Goal: Task Accomplishment & Management: Manage account settings

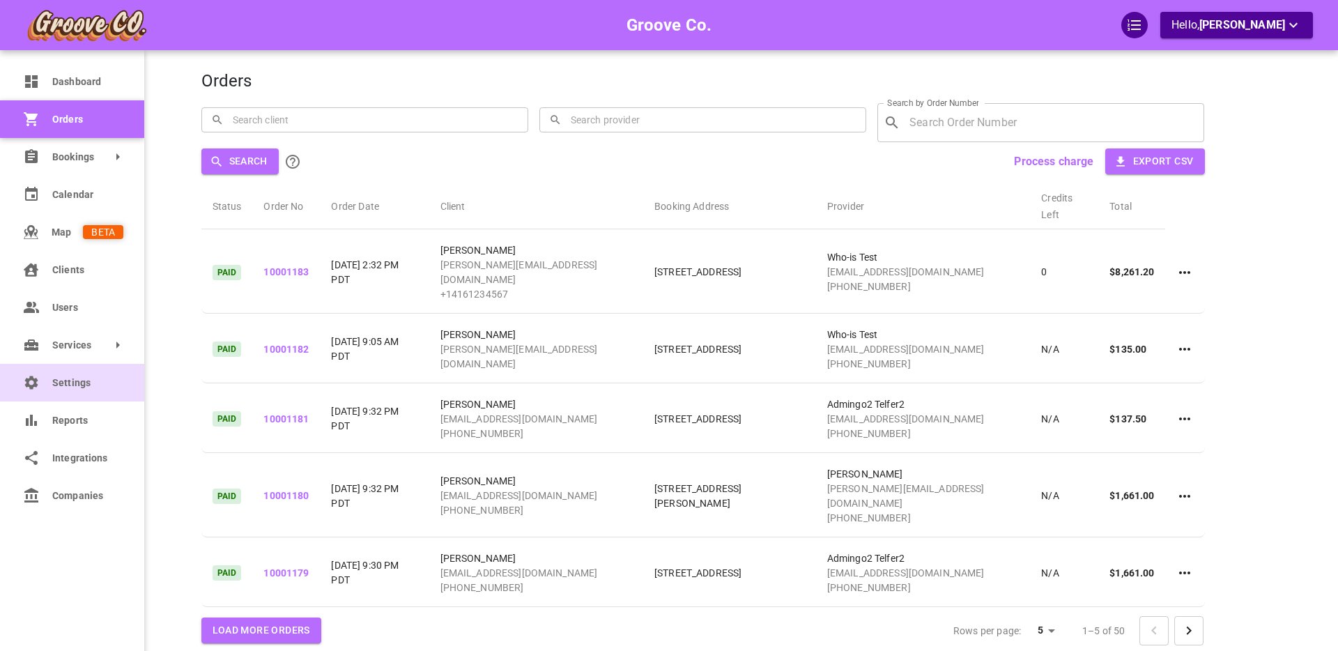
click at [64, 383] on span "Settings" at bounding box center [87, 383] width 71 height 15
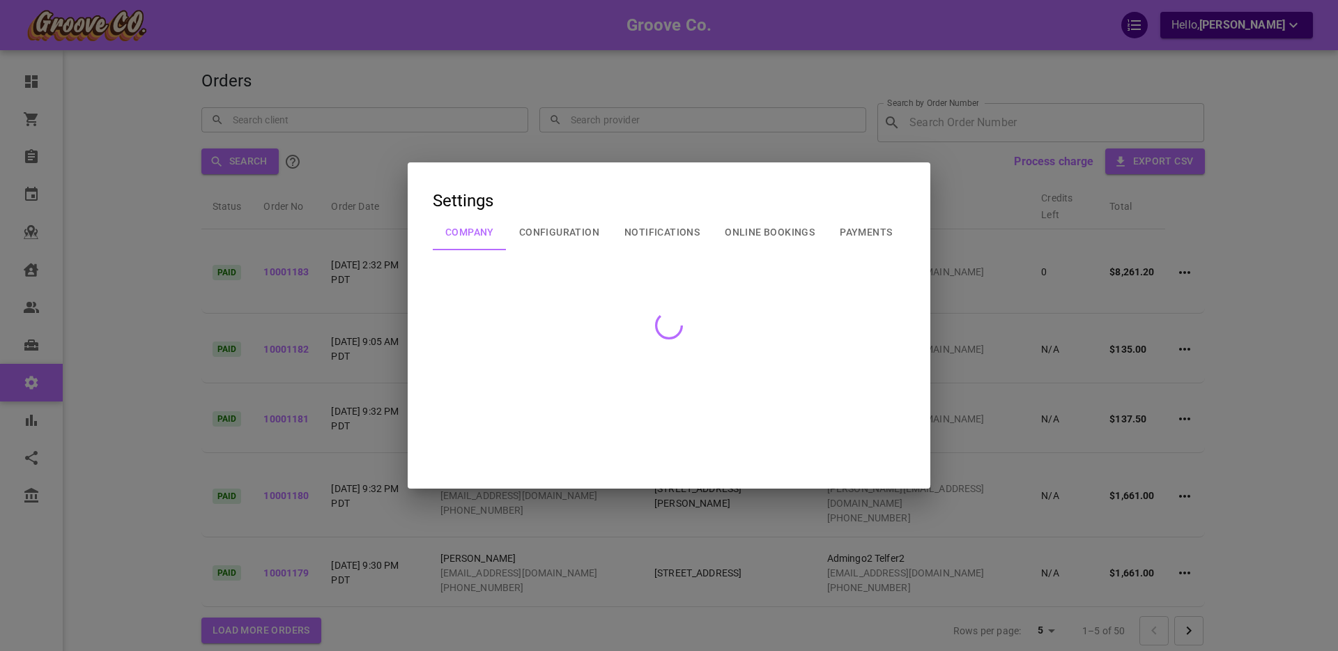
click at [377, 283] on div at bounding box center [669, 325] width 1338 height 651
click at [354, 277] on div at bounding box center [669, 325] width 1338 height 651
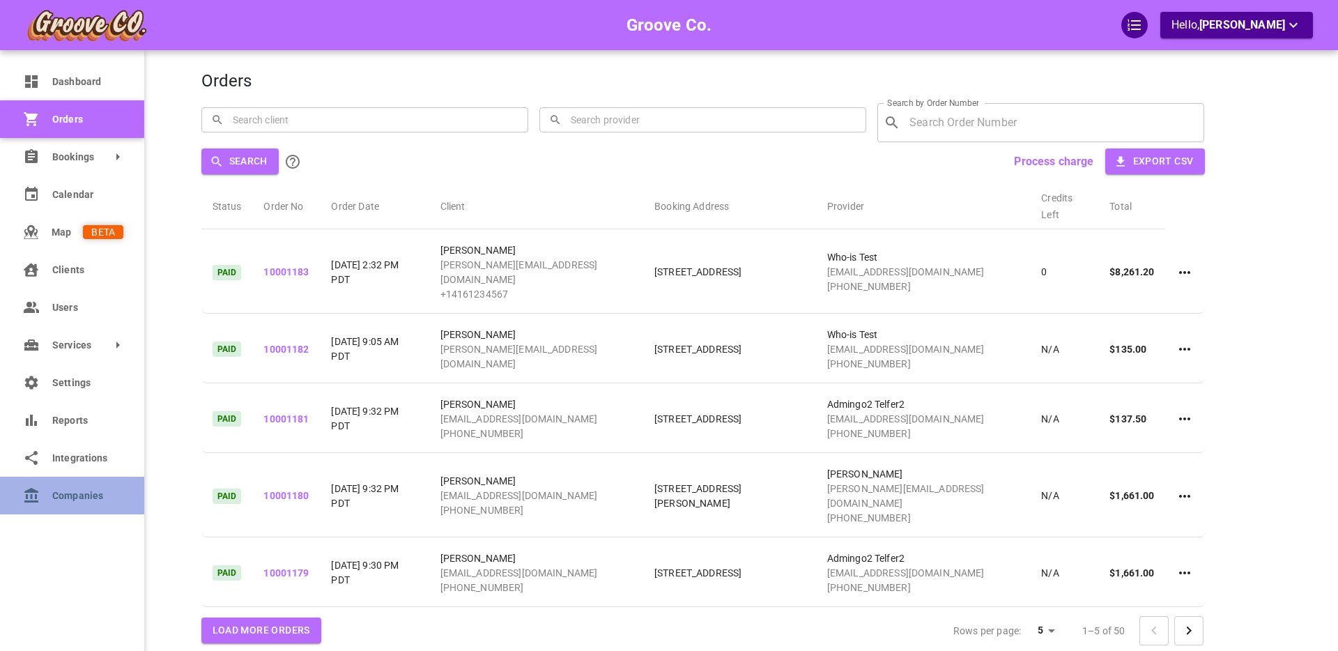
click at [48, 497] on link "Companies" at bounding box center [72, 496] width 144 height 38
select select "25"
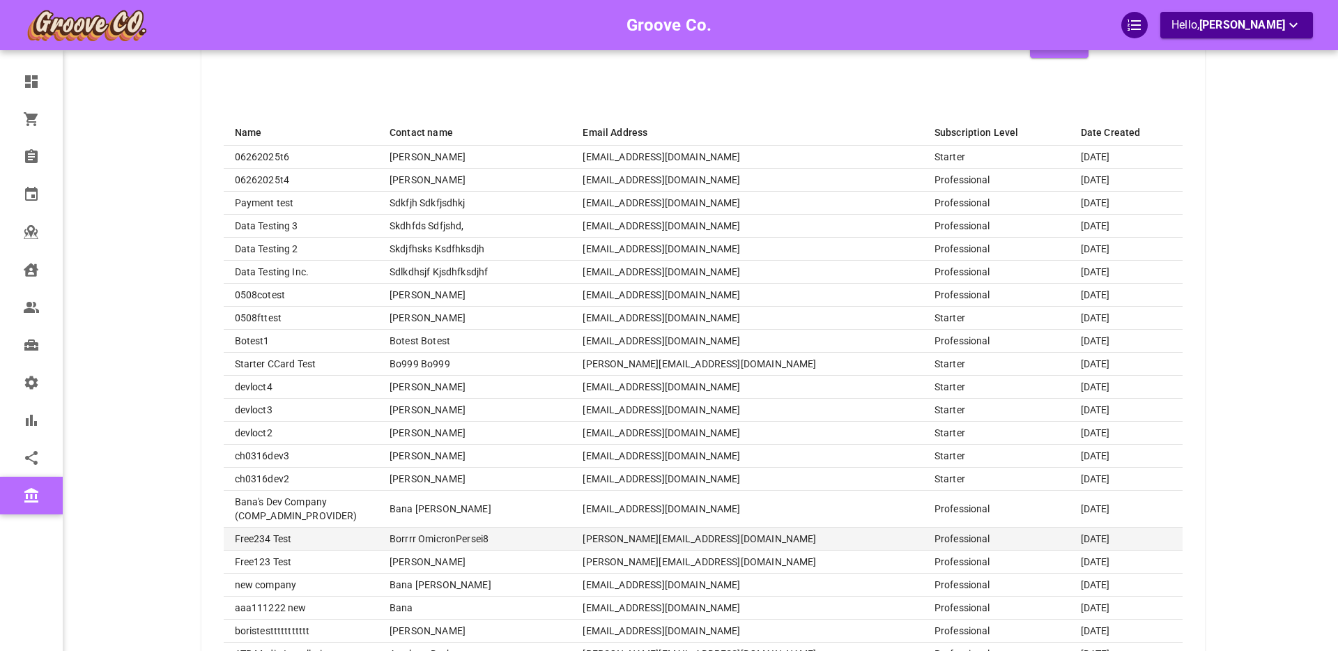
scroll to position [388, 0]
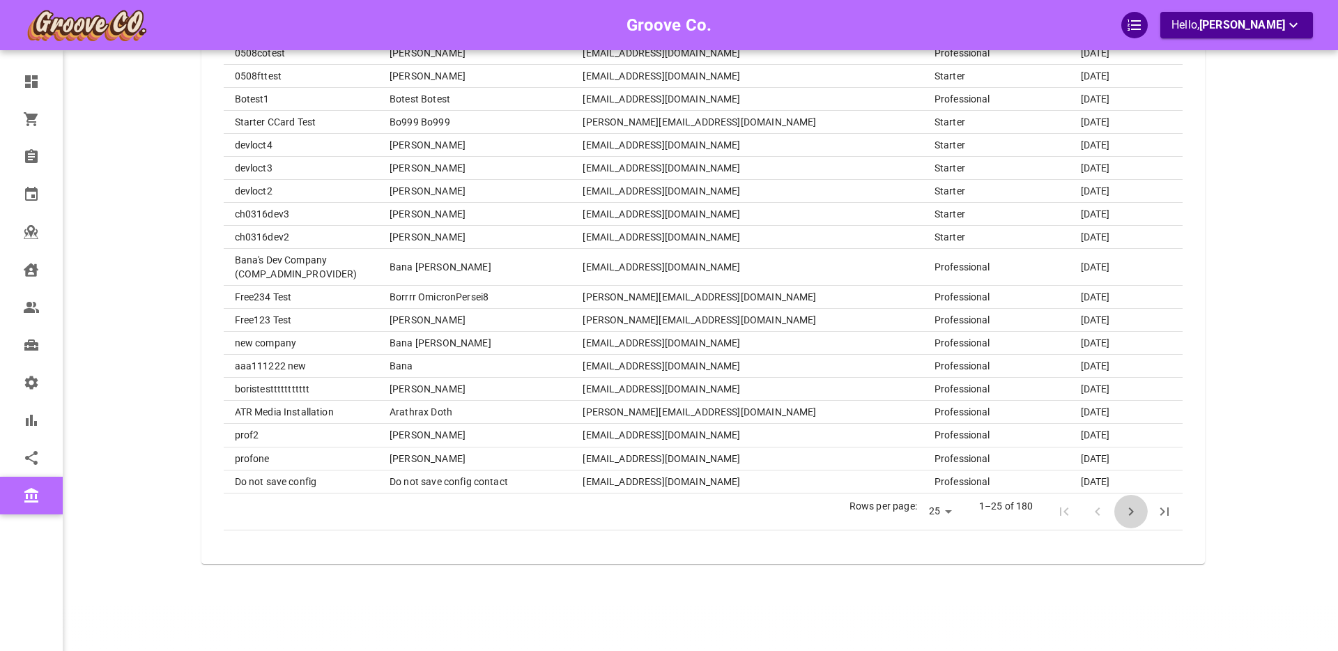
click at [1130, 509] on icon "Next Page" at bounding box center [1131, 512] width 5 height 8
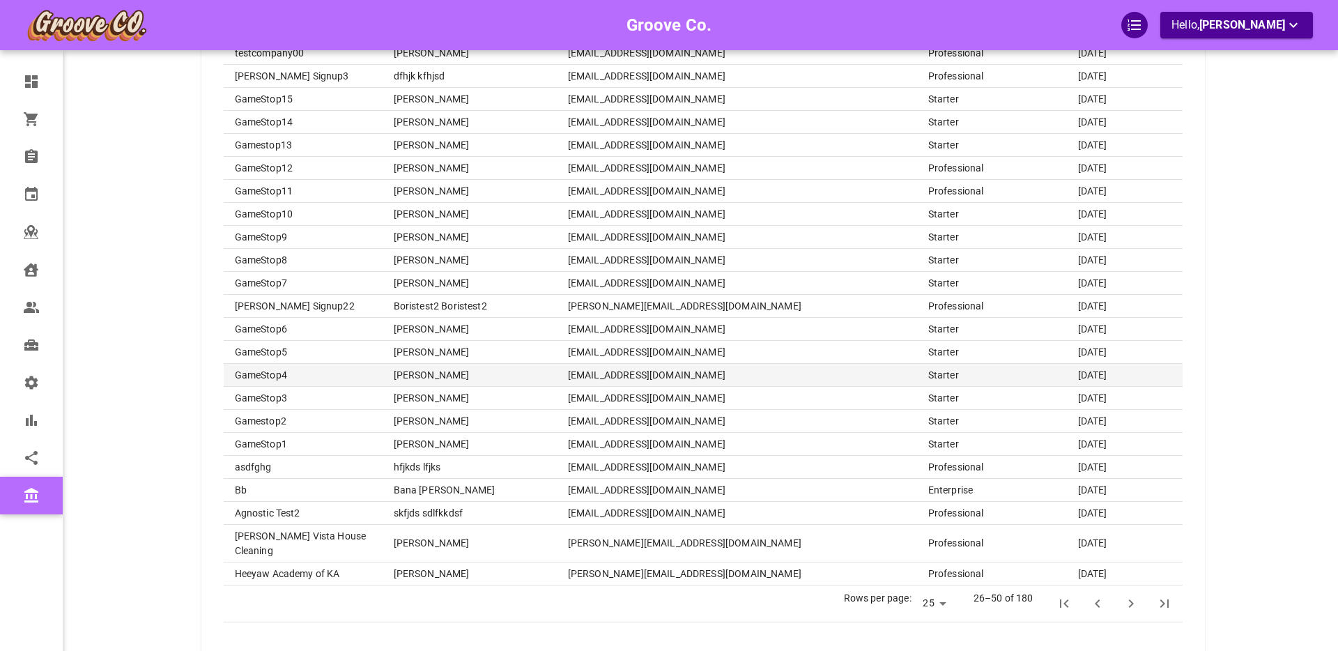
scroll to position [297, 0]
click at [1127, 594] on icon "Next Page" at bounding box center [1131, 602] width 17 height 17
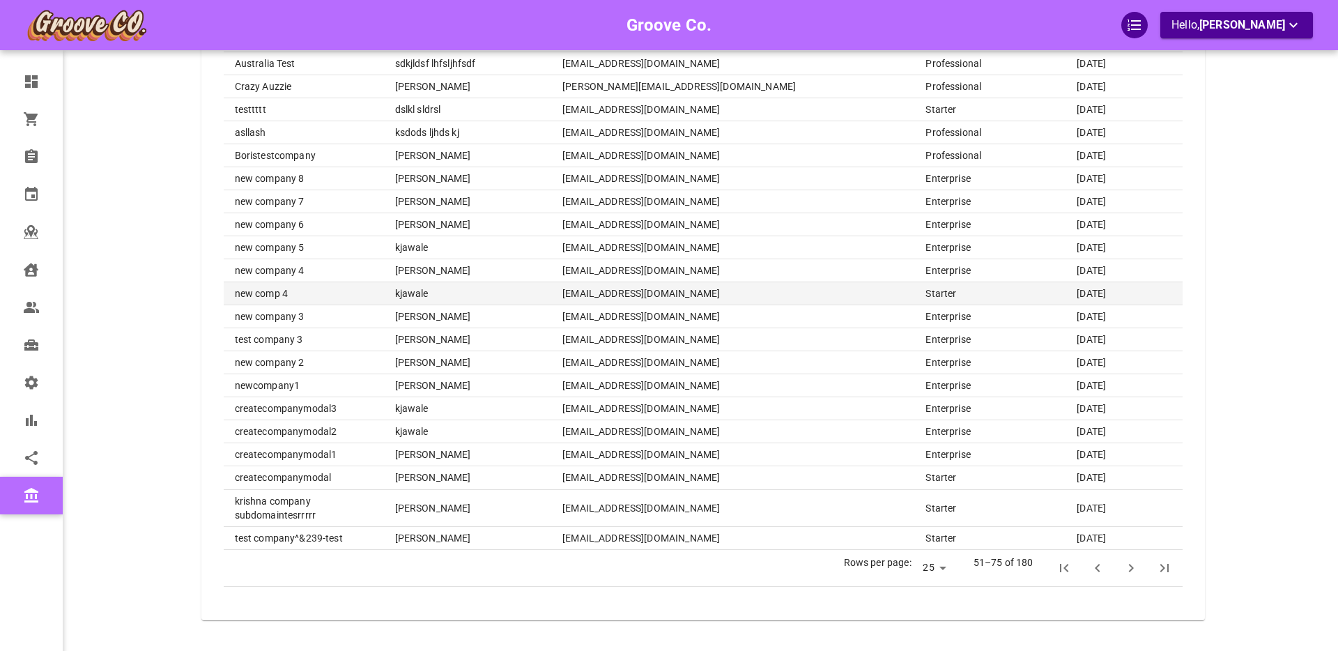
scroll to position [374, 0]
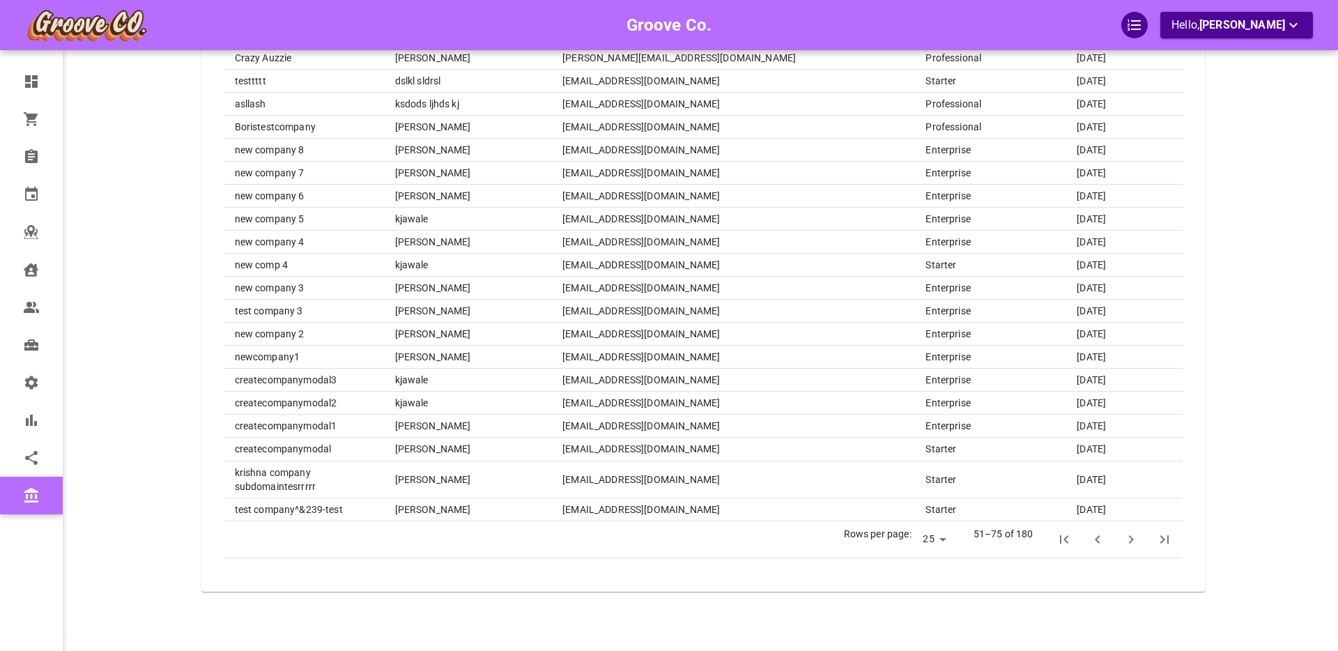
click at [1125, 531] on icon "Next Page" at bounding box center [1131, 539] width 17 height 17
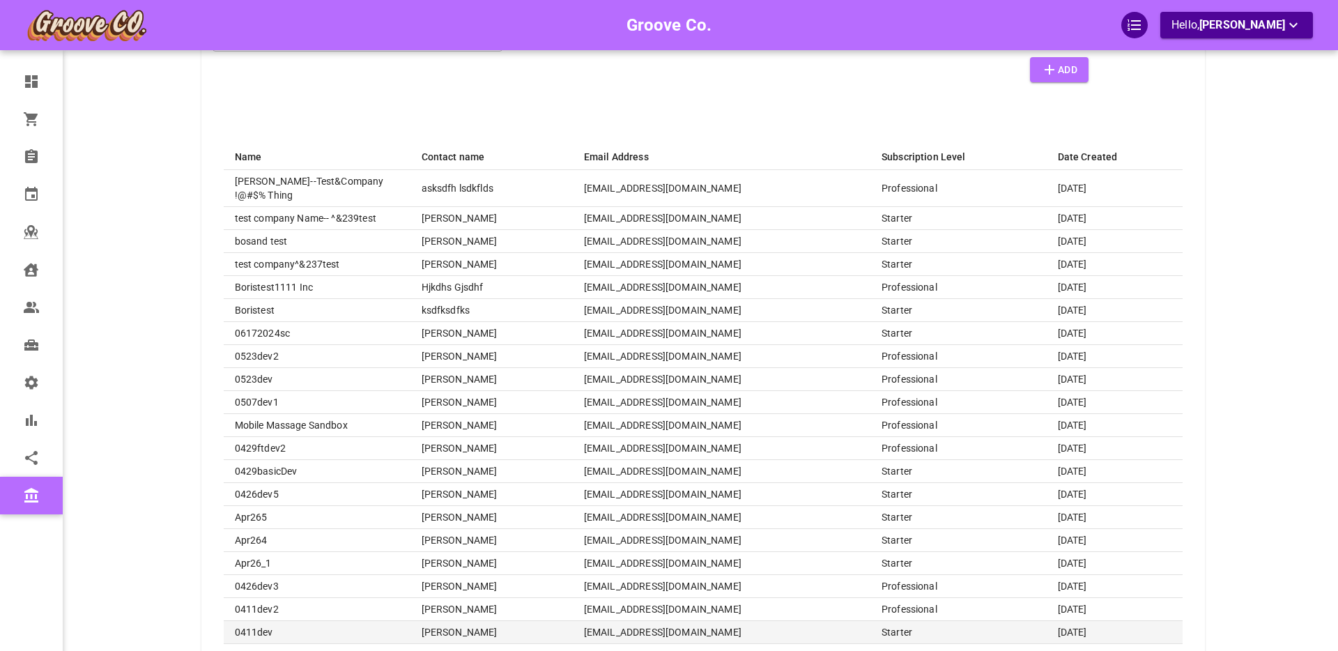
scroll to position [77, 0]
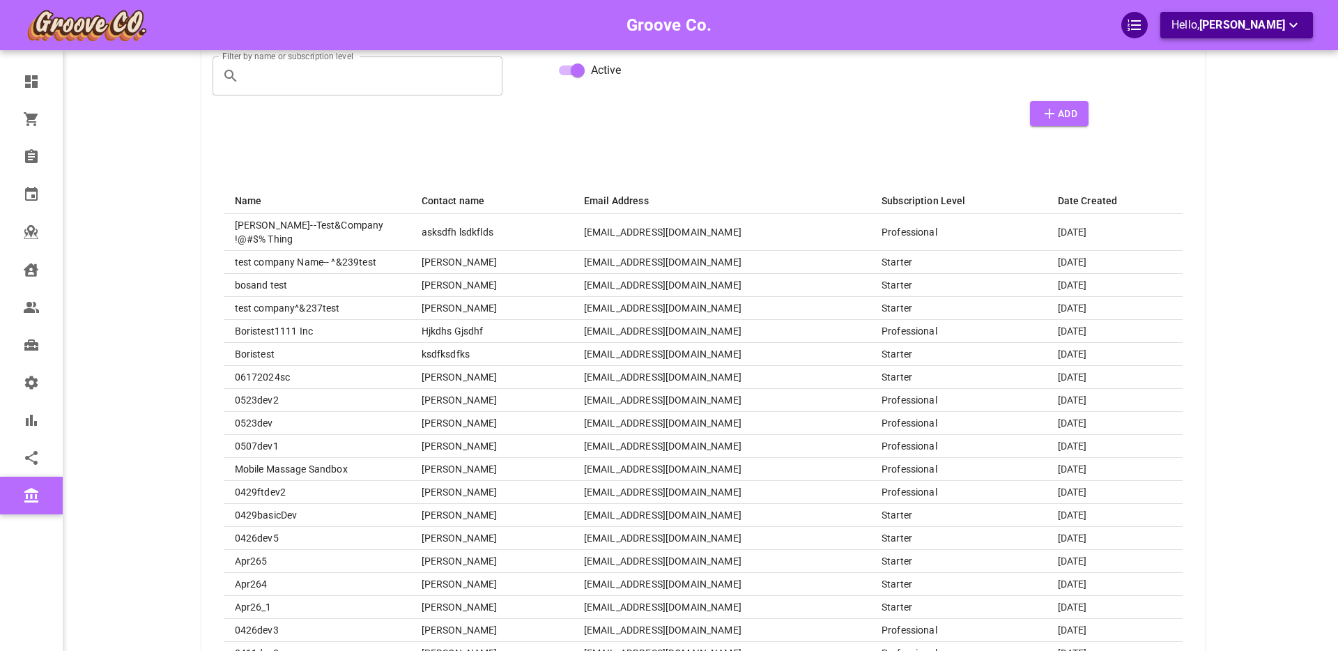
click at [1207, 32] on p "Hello, [PERSON_NAME]" at bounding box center [1237, 25] width 130 height 17
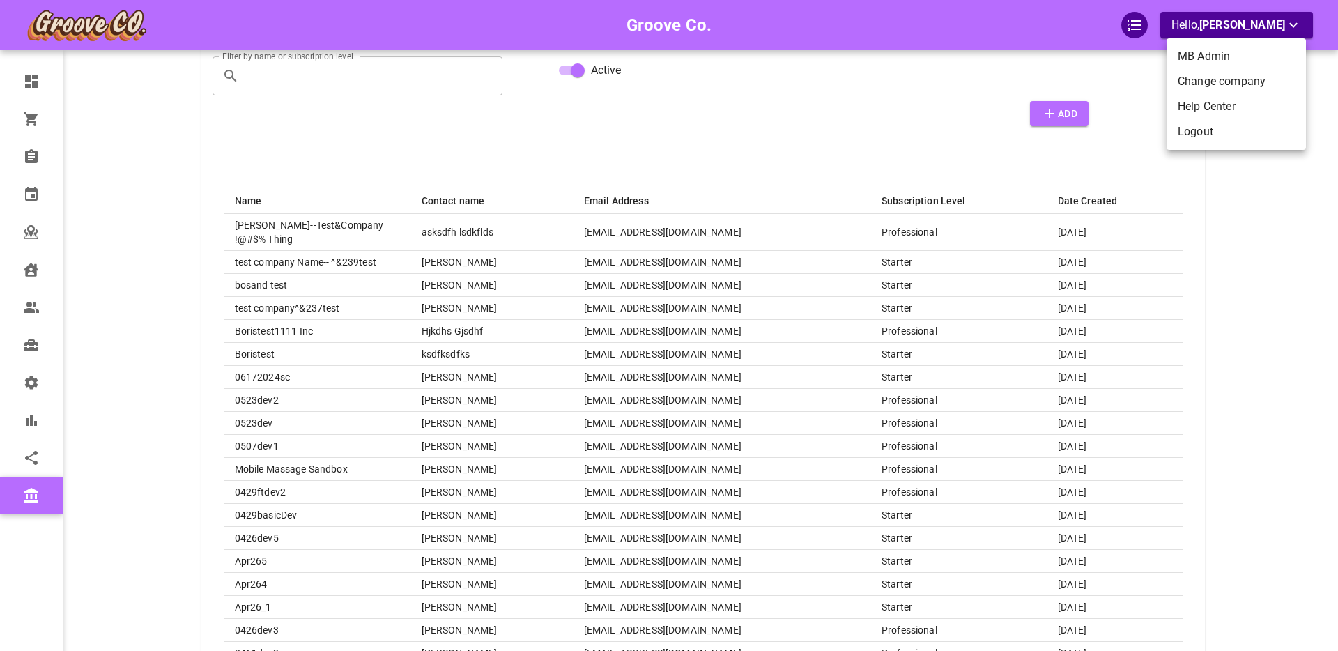
click at [1202, 78] on li "Change company" at bounding box center [1236, 81] width 139 height 25
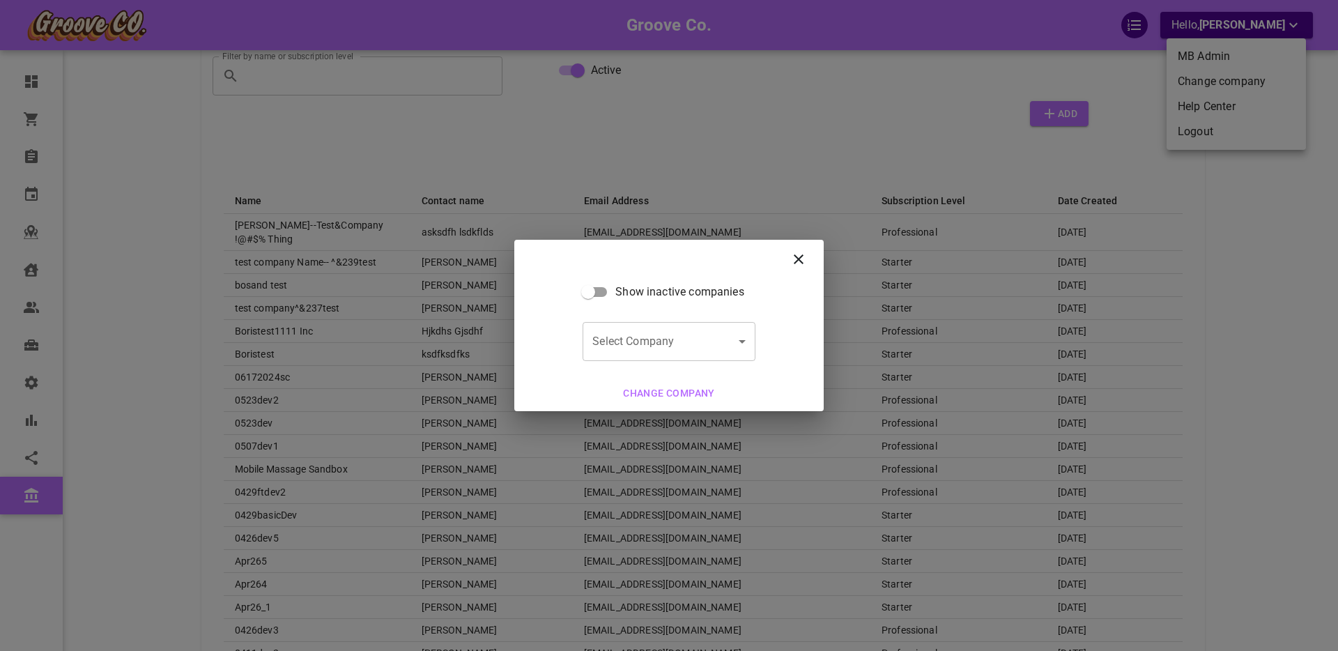
click at [634, 339] on body "Groove Co. Hello, [PERSON_NAME] Dashboard Orders Bookings Calendar Map Clients …" at bounding box center [669, 442] width 1338 height 1039
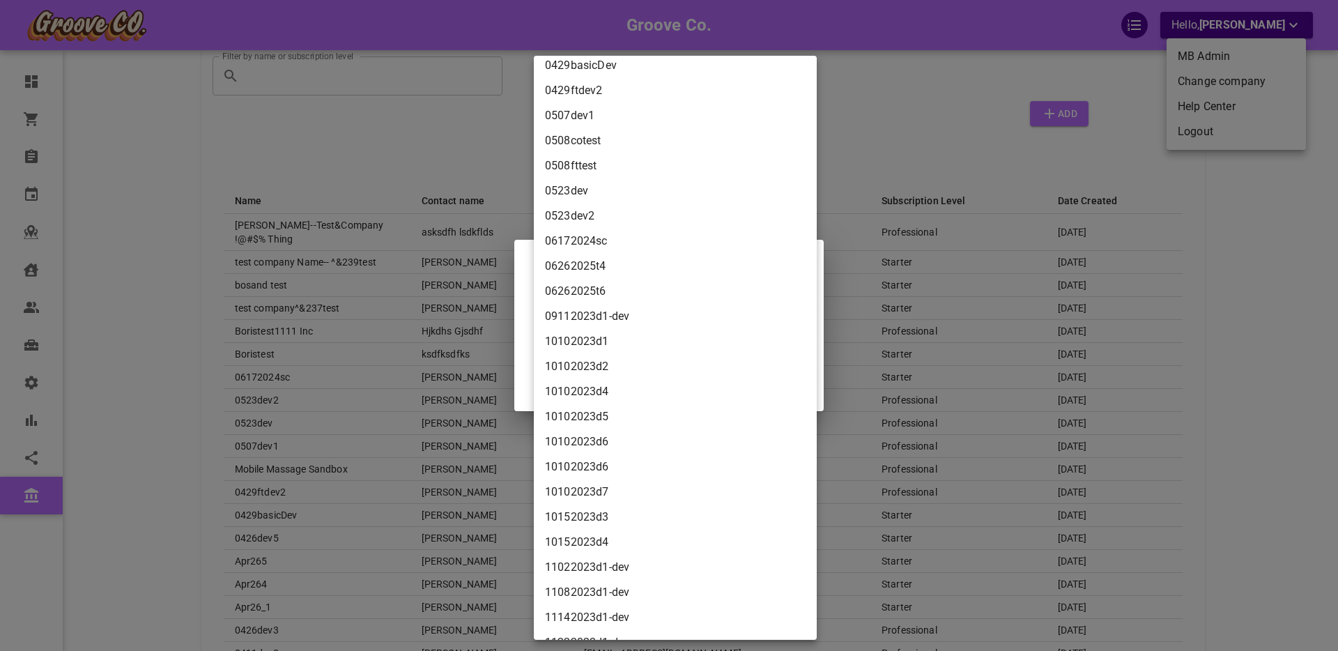
scroll to position [1605, 0]
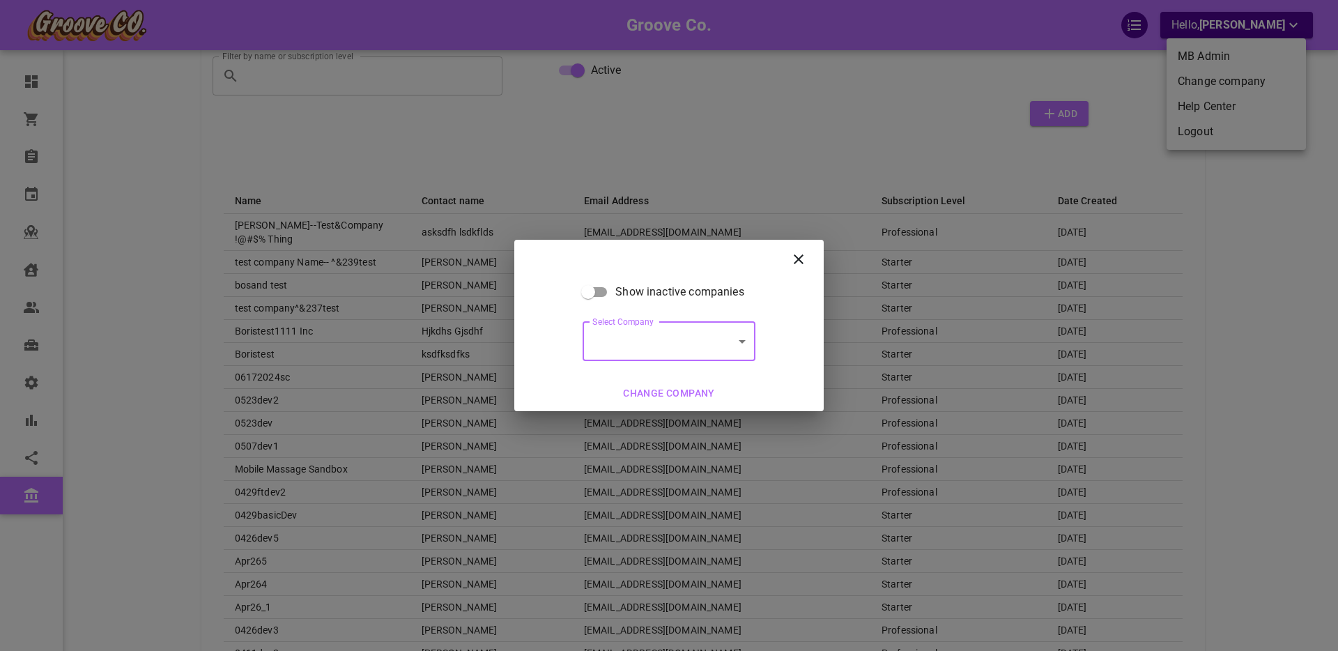
click at [798, 262] on icon at bounding box center [799, 259] width 17 height 17
